Goal: Information Seeking & Learning: Learn about a topic

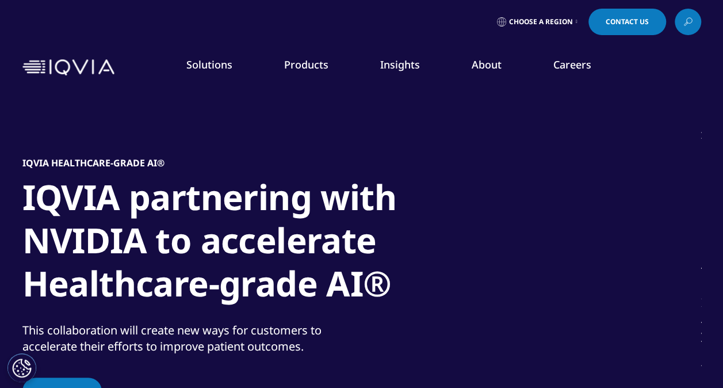
click at [212, 153] on link "Our Story" at bounding box center [282, 154] width 177 height 13
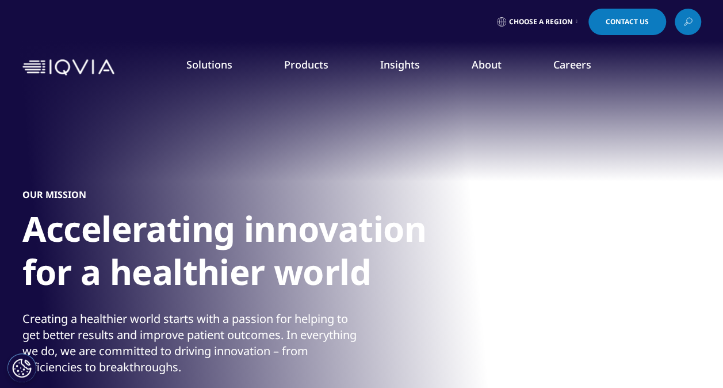
click at [393, 154] on link "News" at bounding box center [459, 154] width 177 height 13
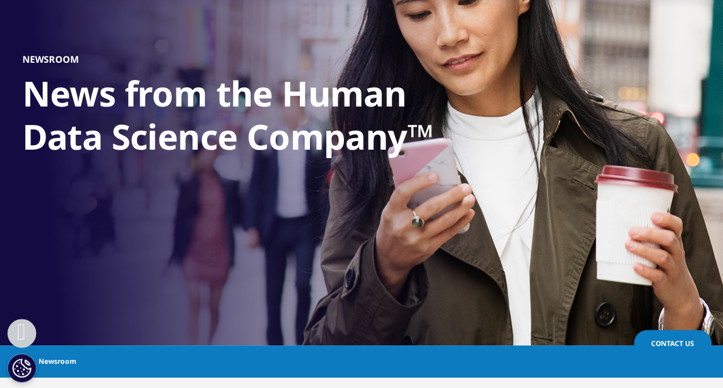
scroll to position [518, 0]
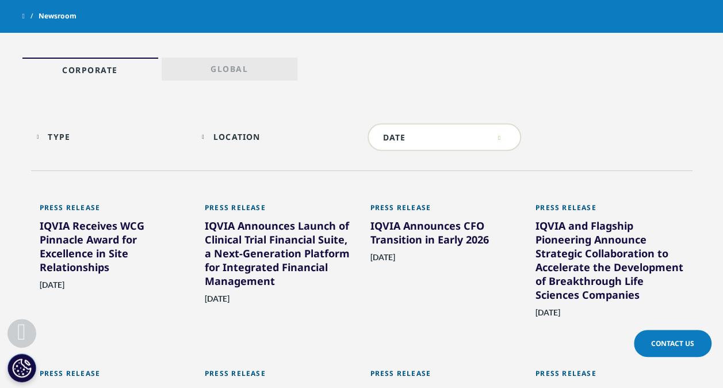
click at [49, 139] on div "Type Loading Clear Or/And Operator" at bounding box center [114, 136] width 154 height 27
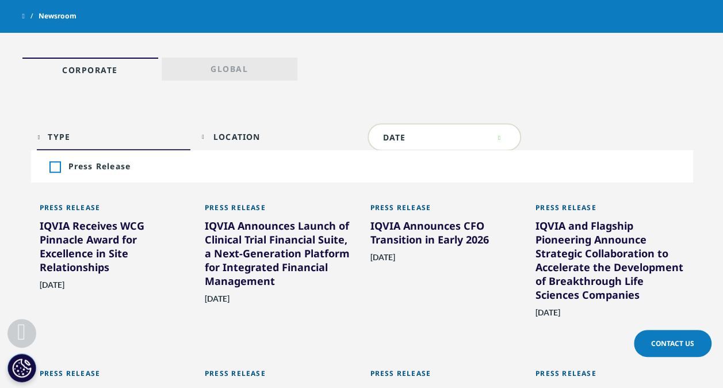
click at [49, 139] on div "Type Loading Clear Or/And Operator" at bounding box center [114, 136] width 154 height 27
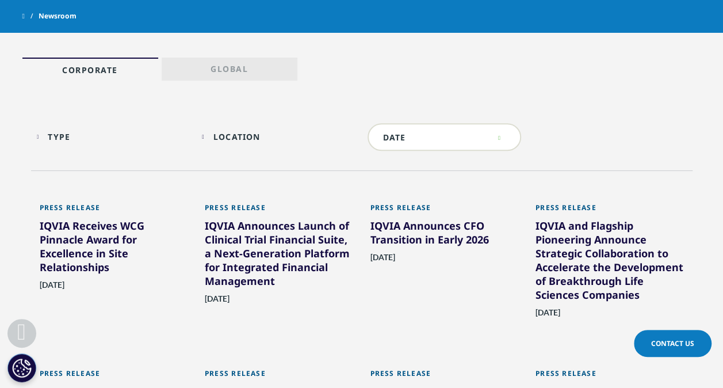
click at [281, 134] on div "Location Loading" at bounding box center [284, 136] width 143 height 11
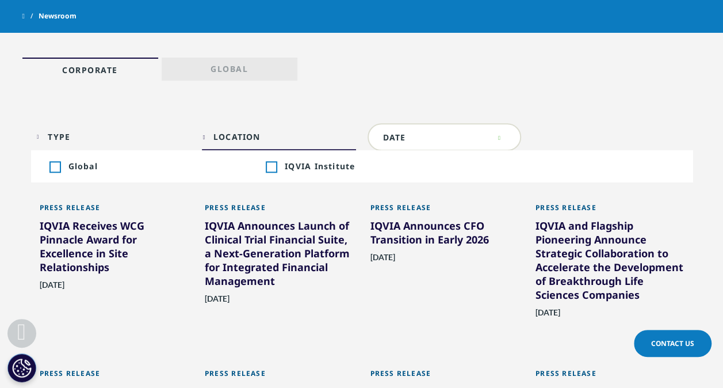
click at [281, 134] on div "Location Loading" at bounding box center [284, 136] width 143 height 11
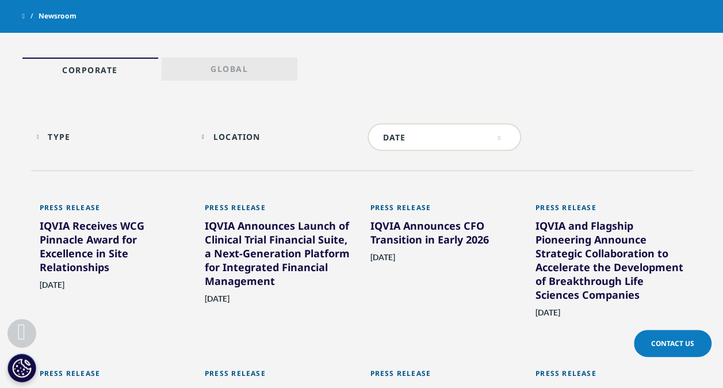
click at [464, 137] on input "text" at bounding box center [445, 137] width 154 height 28
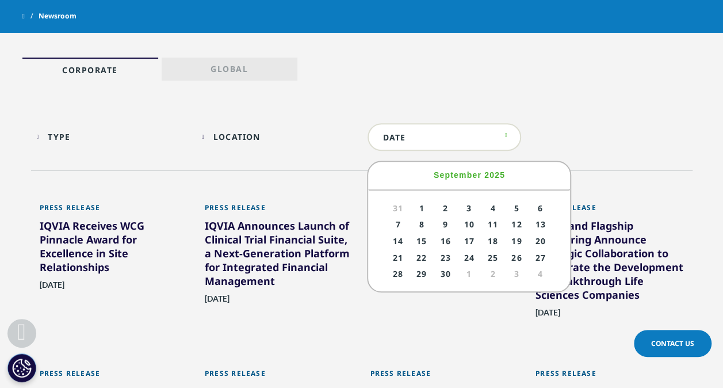
click at [464, 137] on input "text" at bounding box center [445, 137] width 154 height 28
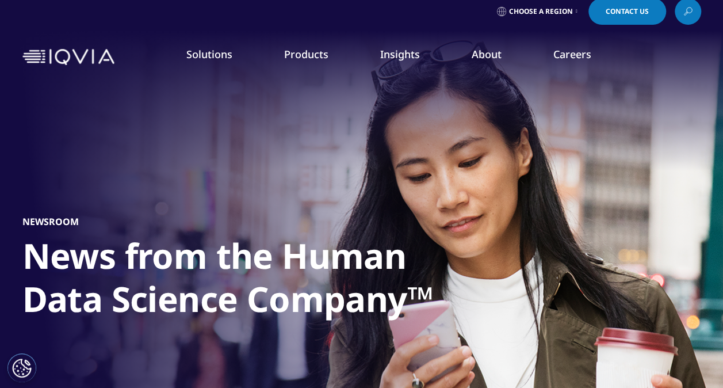
scroll to position [0, 0]
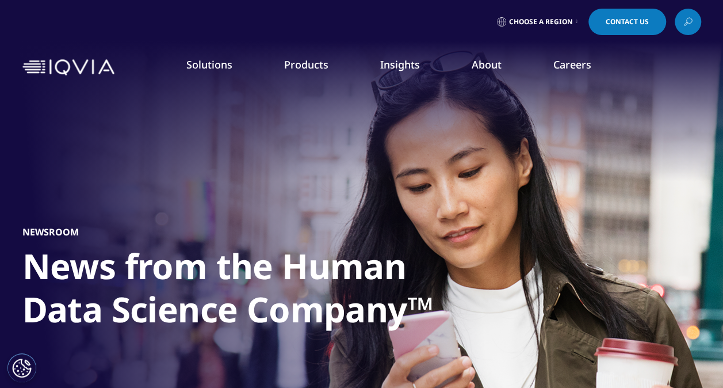
click at [686, 28] on icon at bounding box center [688, 21] width 9 height 15
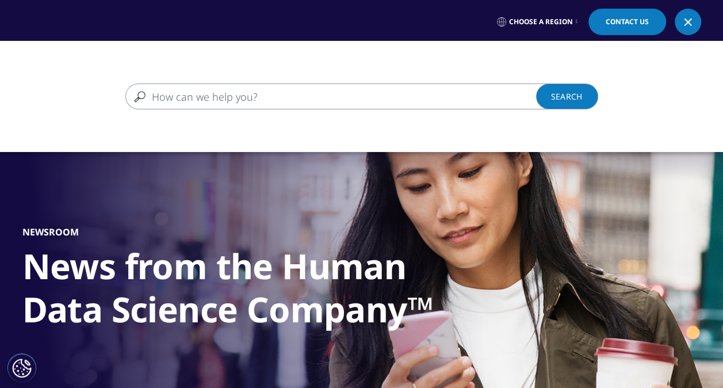
click at [239, 93] on input "Search" at bounding box center [345, 96] width 440 height 26
type input "Award"
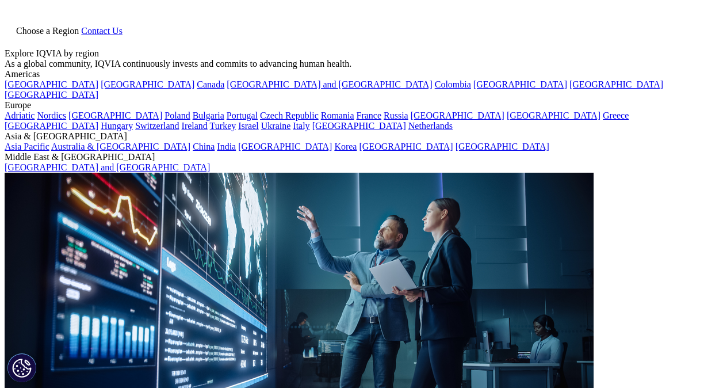
type input "Award"
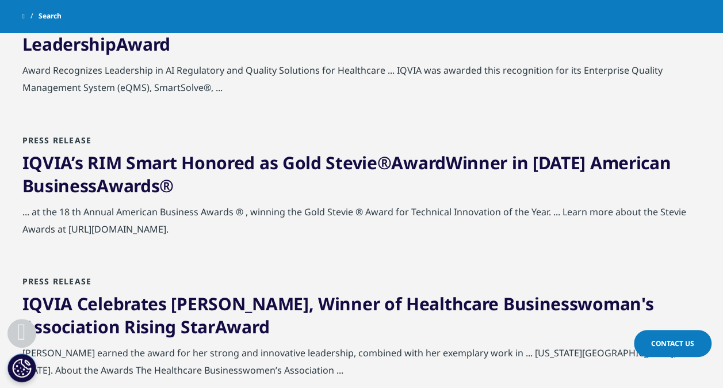
scroll to position [1266, 0]
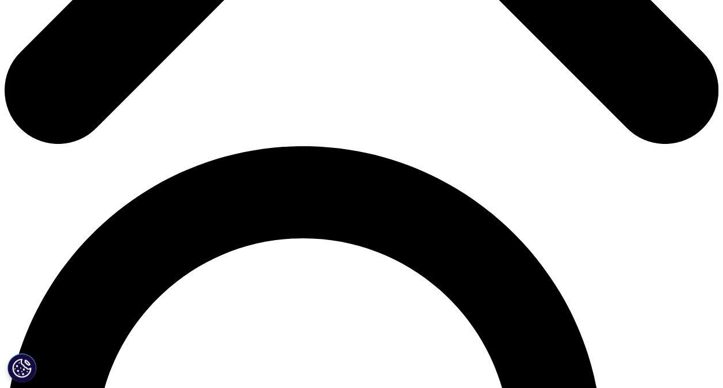
scroll to position [575, 0]
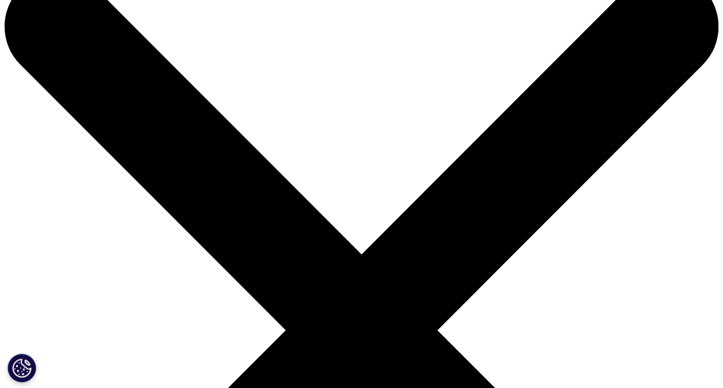
scroll to position [173, 0]
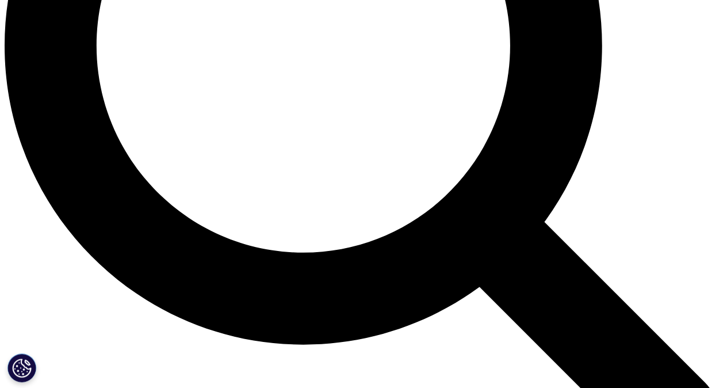
scroll to position [1010, 0]
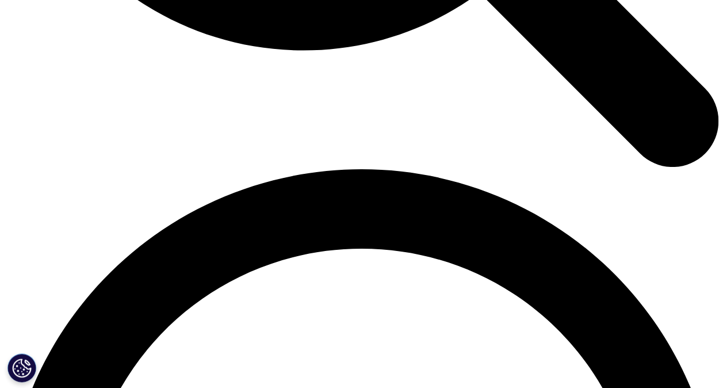
scroll to position [1298, 0]
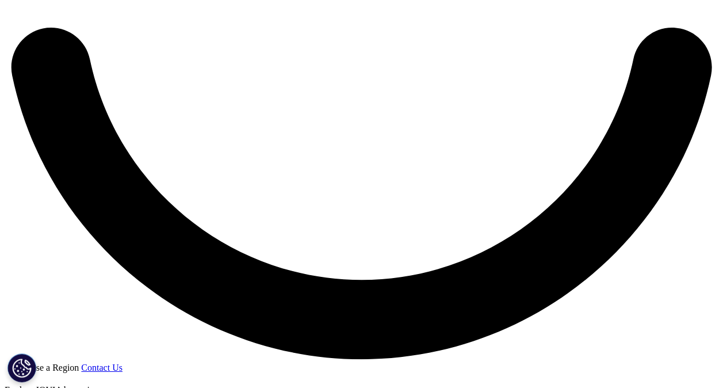
scroll to position [1816, 0]
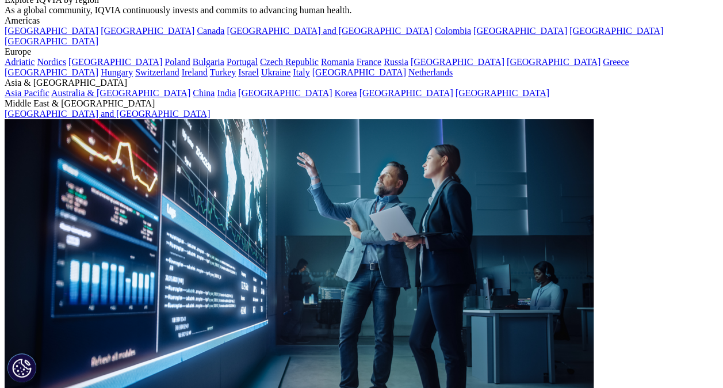
scroll to position [2219, 0]
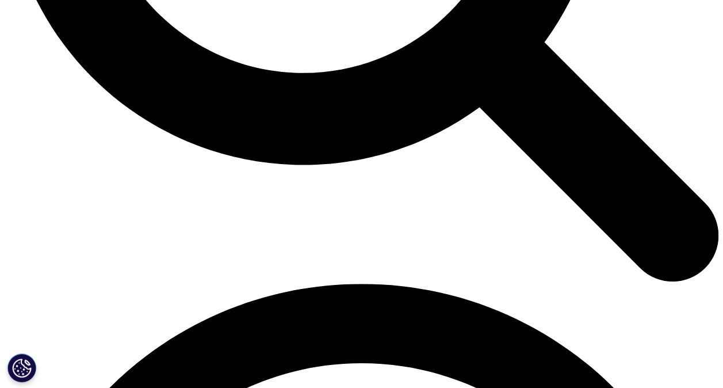
scroll to position [1126, 0]
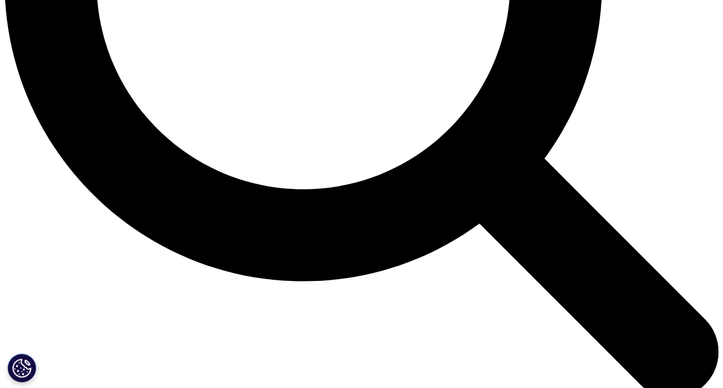
scroll to position [1081, 0]
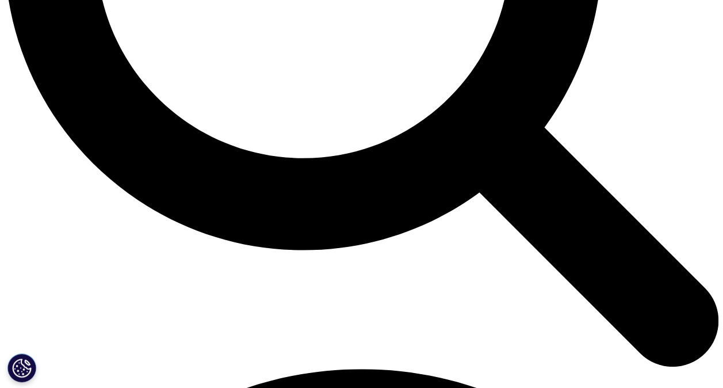
drag, startPoint x: 93, startPoint y: 275, endPoint x: 113, endPoint y: 303, distance: 34.2
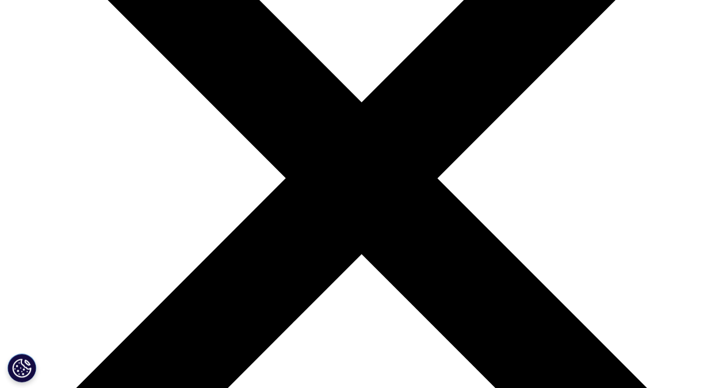
scroll to position [288, 0]
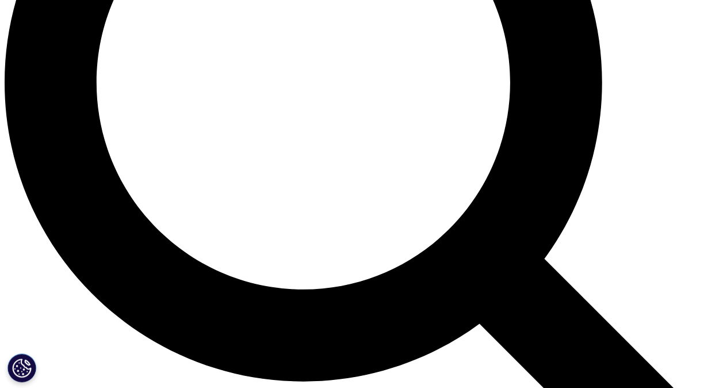
scroll to position [793, 0]
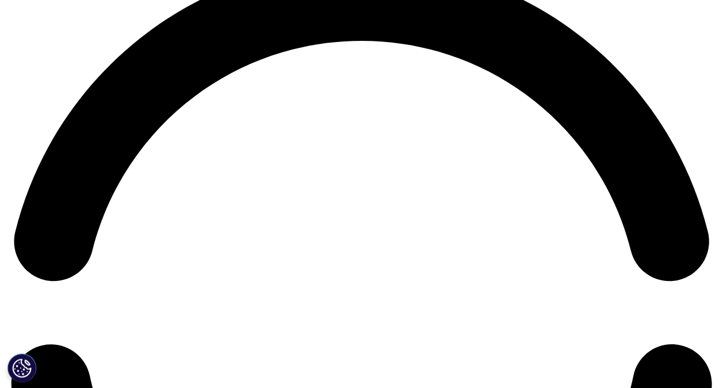
scroll to position [1541, 0]
